Goal: Information Seeking & Learning: Learn about a topic

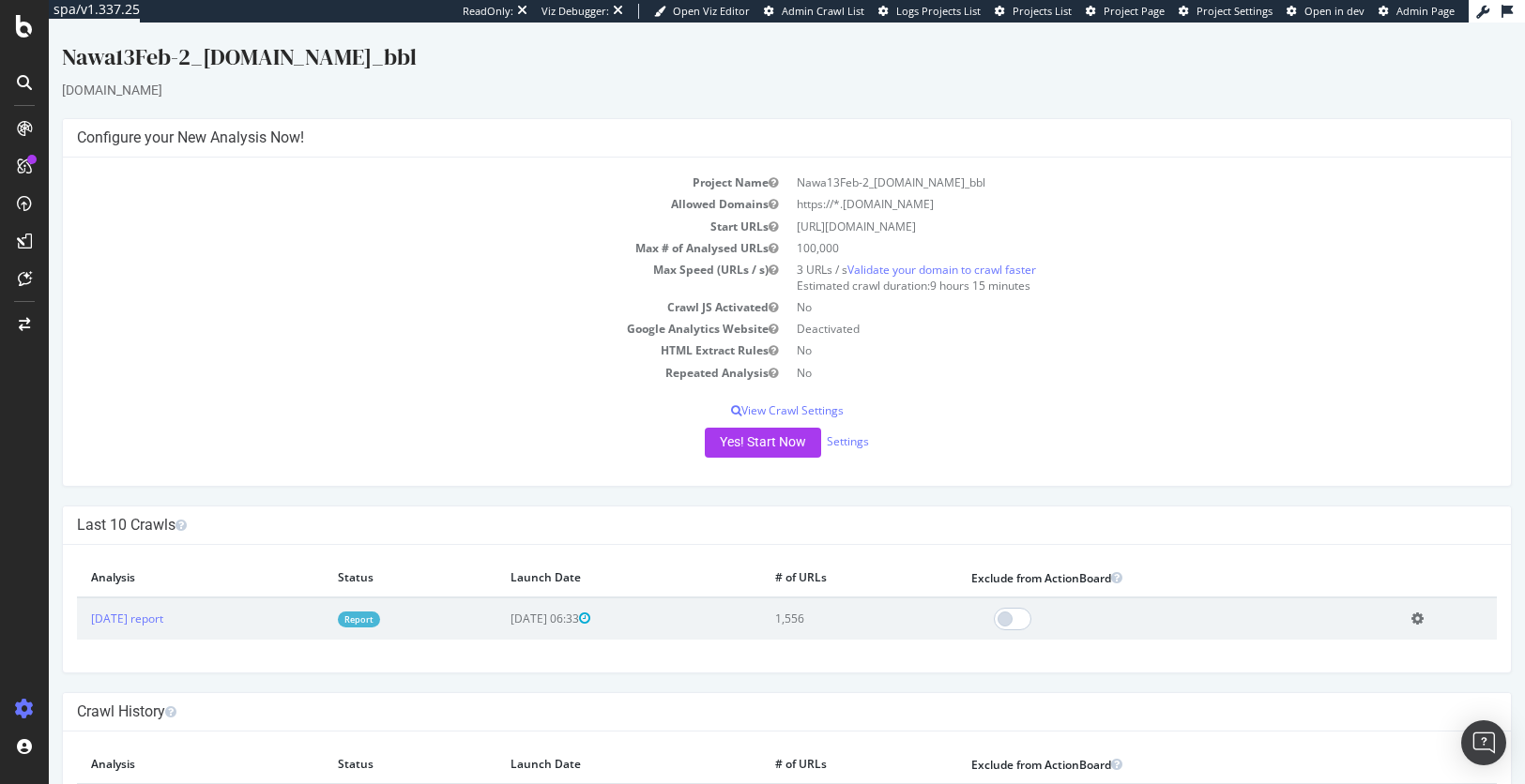
scroll to position [92, 0]
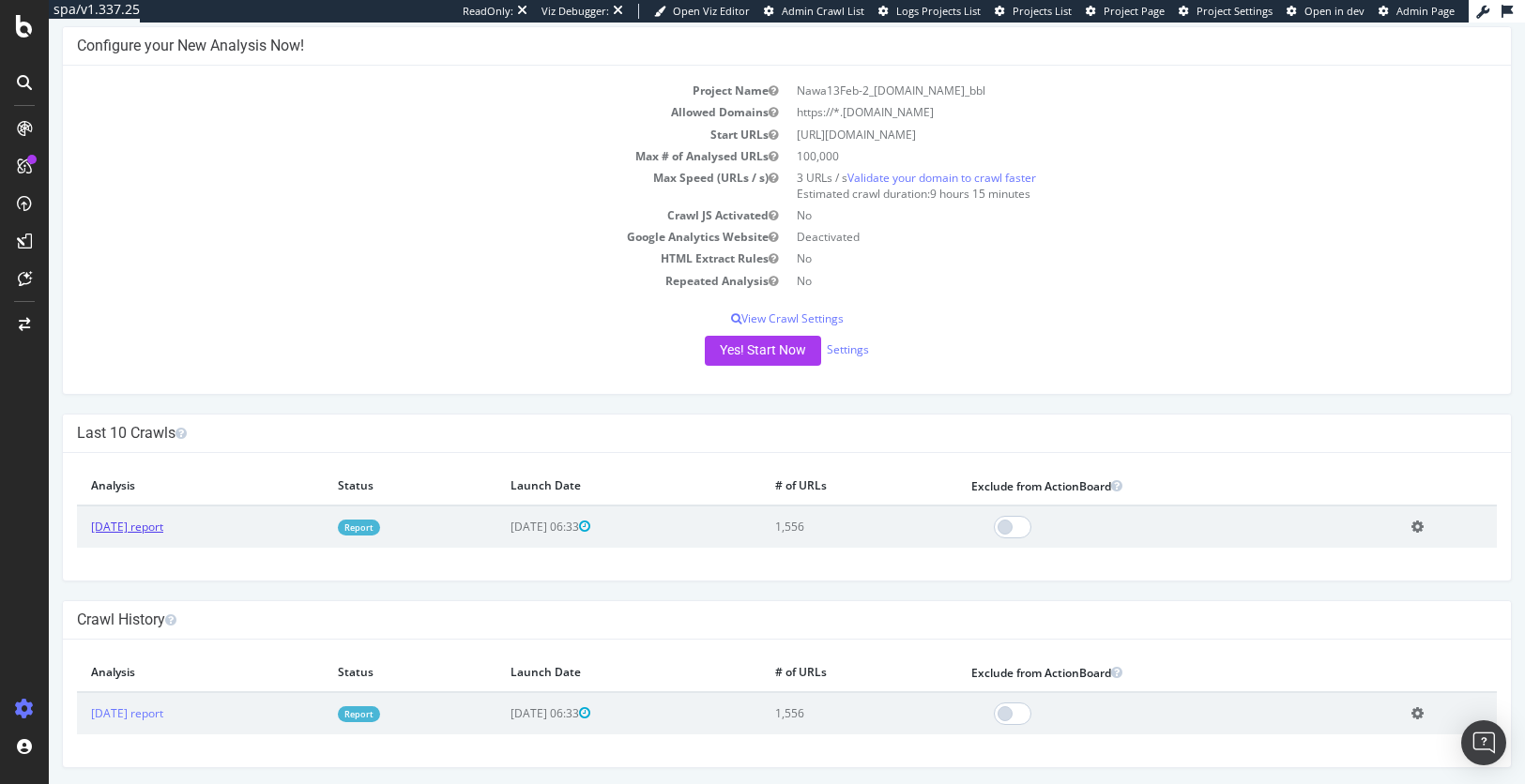
click at [145, 530] on link "[DATE] report" at bounding box center [127, 526] width 72 height 16
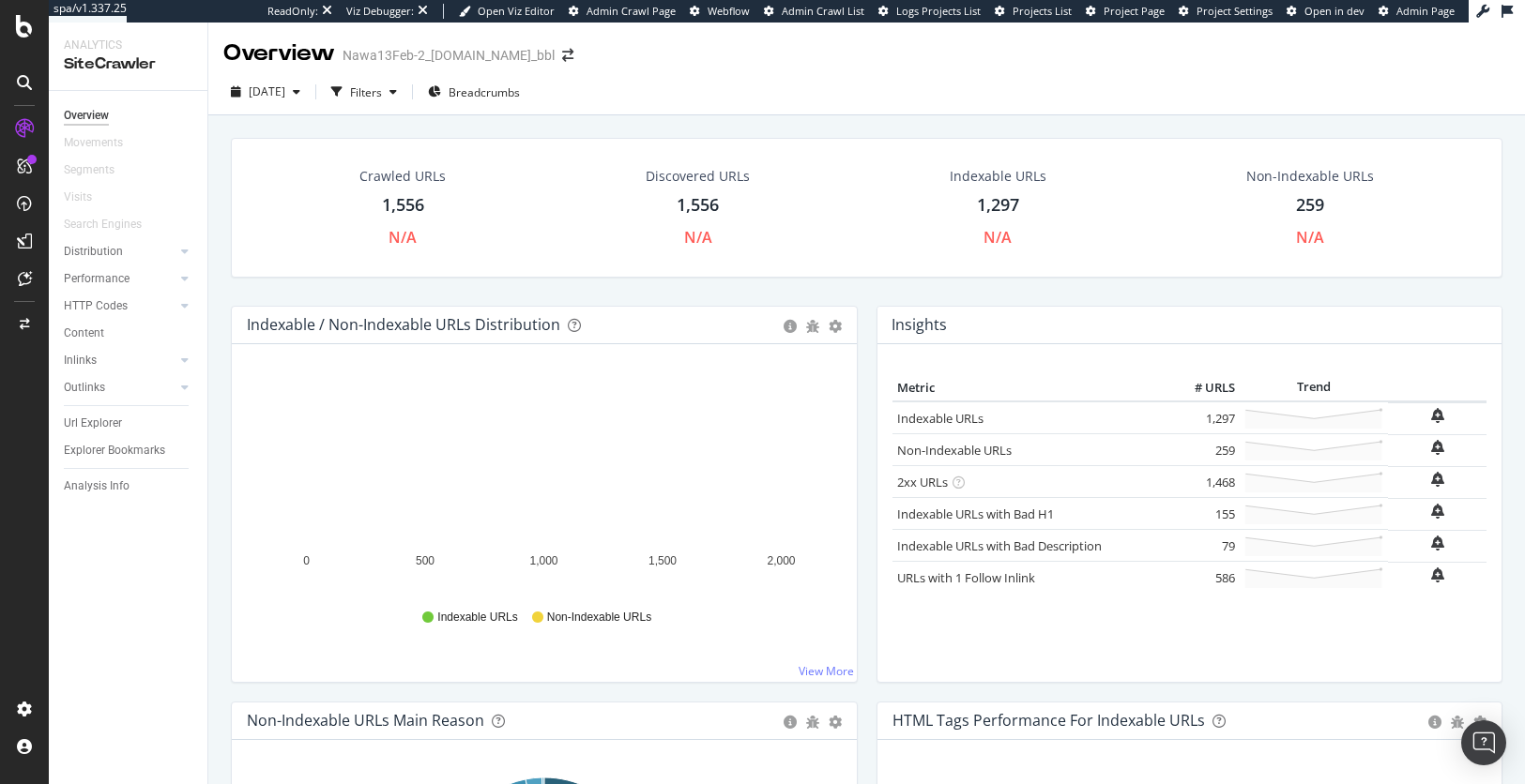
scroll to position [40, 0]
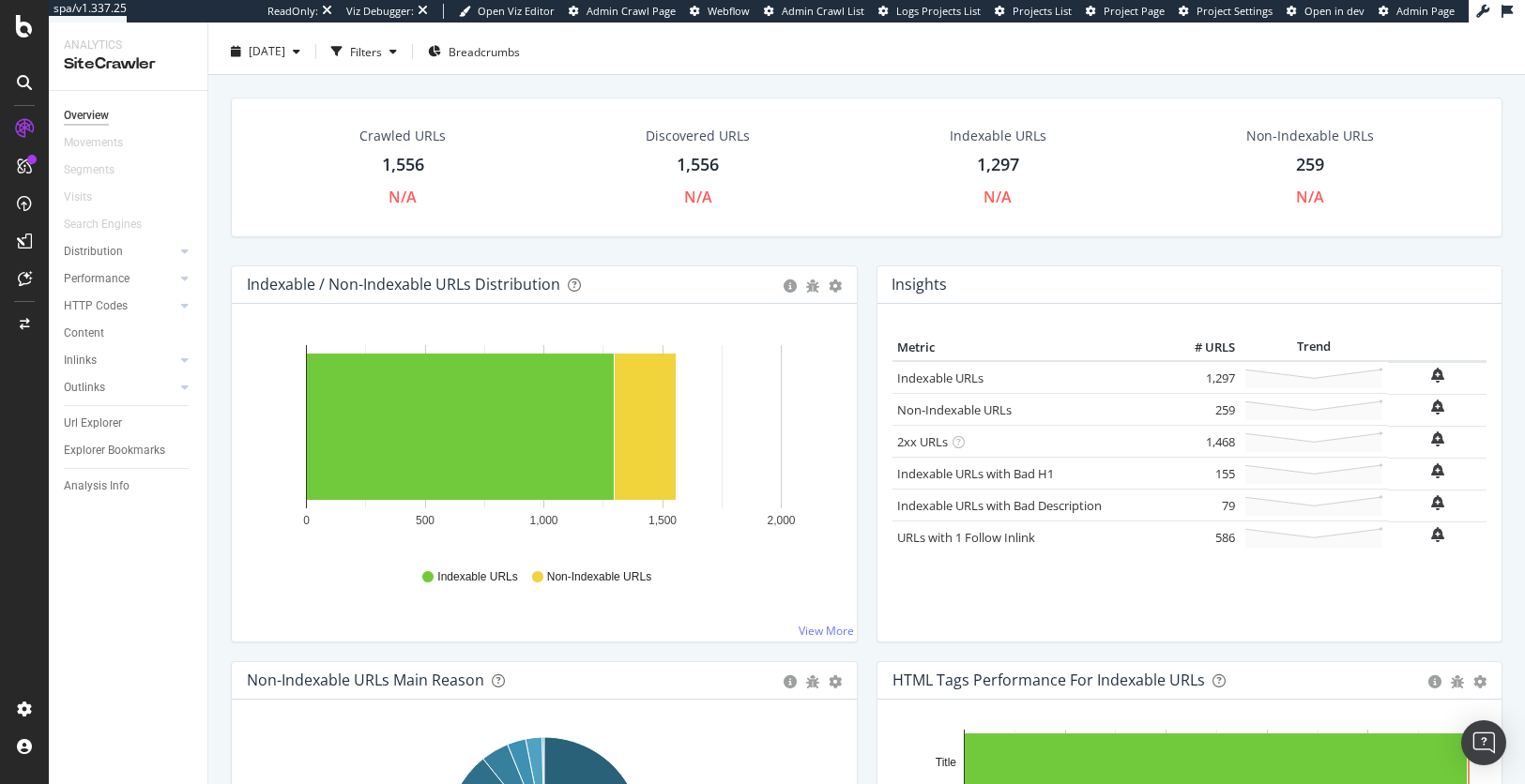
click at [875, 204] on div "Indexable URLs 1,297 N/A" at bounding box center [998, 167] width 296 height 101
click at [803, 232] on div "Crawled URLs 1,556 N/A Discovered URLs 1,556 N/A Indexable URLs 1,297 N/A Non-I…" at bounding box center [866, 168] width 1272 height 140
click at [843, 236] on div "Crawled URLs 1,556 N/A Discovered URLs 1,556 N/A Indexable URLs 1,297 N/A Non-I…" at bounding box center [866, 181] width 1290 height 168
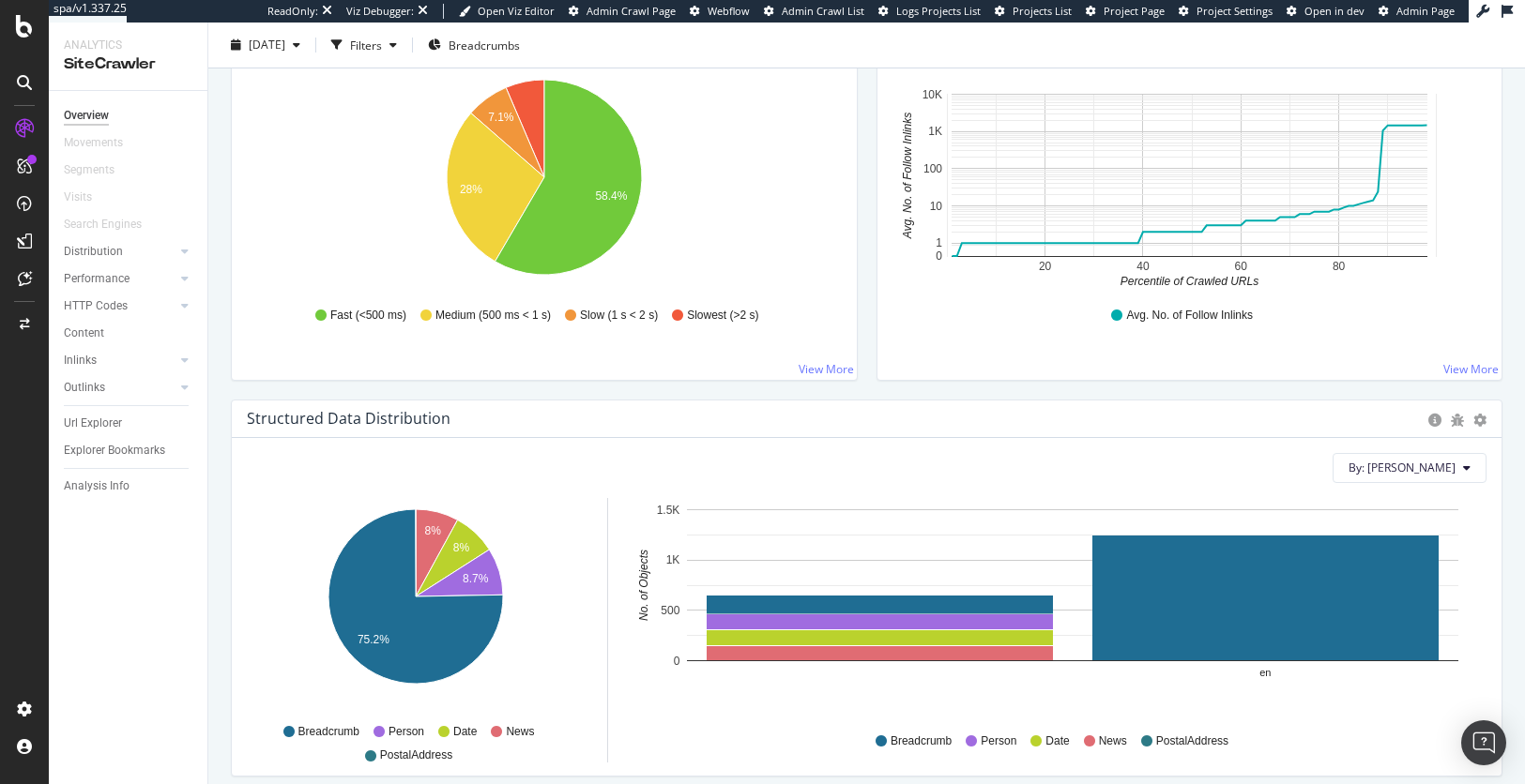
scroll to position [0, 0]
